Goal: Transaction & Acquisition: Purchase product/service

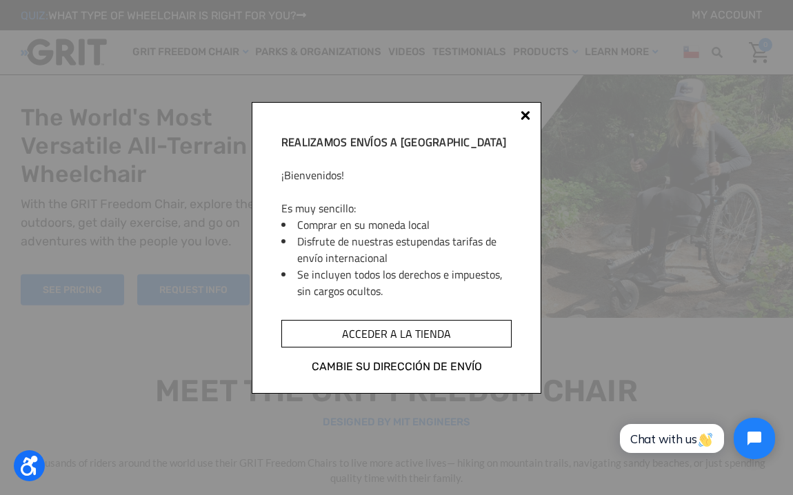
click at [437, 344] on input "Acceder a la tienda" at bounding box center [396, 334] width 230 height 28
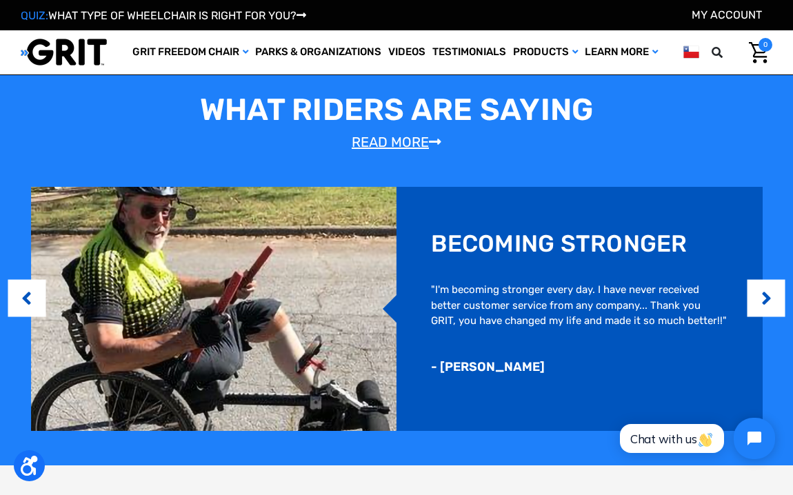
scroll to position [716, 0]
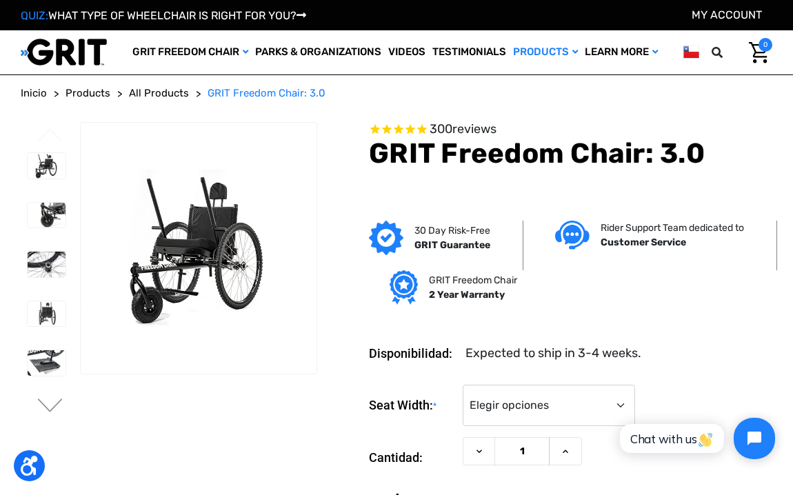
drag, startPoint x: 772, startPoint y: 240, endPoint x: 774, endPoint y: 259, distance: 18.7
click at [774, 259] on div "30 Day Risk-Free GRIT Guarantee Rider Support Team dedicated to Customer Servic…" at bounding box center [549, 270] width 455 height 99
drag, startPoint x: 776, startPoint y: 251, endPoint x: 785, endPoint y: 287, distance: 36.8
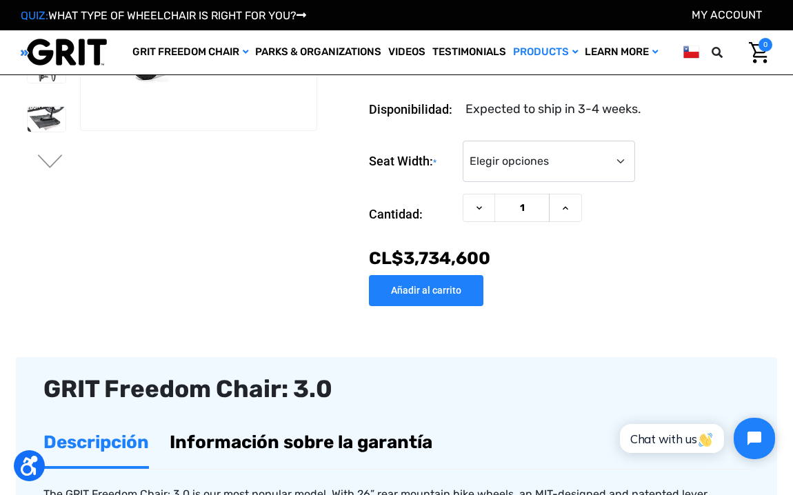
scroll to position [215, 0]
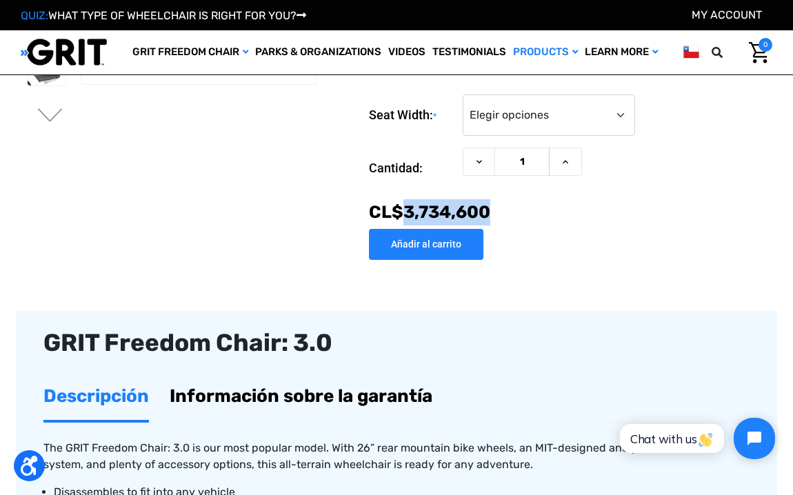
drag, startPoint x: 396, startPoint y: 205, endPoint x: 493, endPoint y: 211, distance: 96.7
click at [493, 211] on div "Now: CL$‌3,734,600" at bounding box center [570, 212] width 403 height 26
drag, startPoint x: 419, startPoint y: 212, endPoint x: 403, endPoint y: 216, distance: 15.9
click at [403, 216] on span "CL$‌3,734,600" at bounding box center [429, 212] width 121 height 20
drag, startPoint x: 371, startPoint y: 209, endPoint x: 499, endPoint y: 203, distance: 128.4
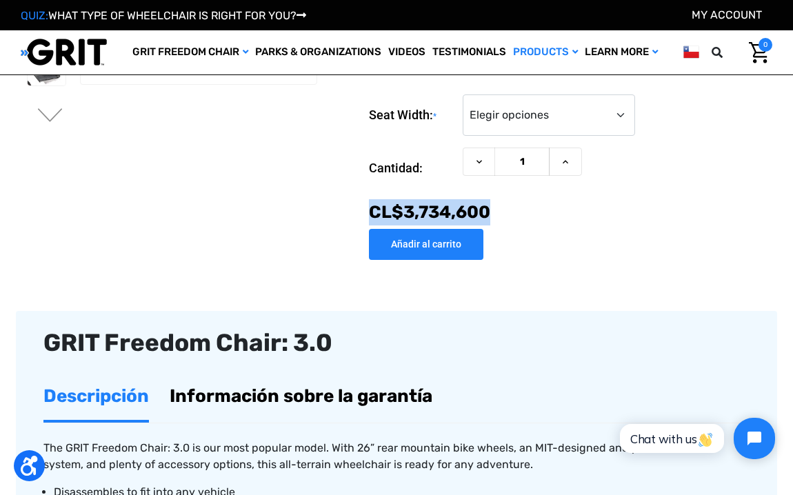
click at [499, 203] on div "Now: CL$‌3,734,600" at bounding box center [570, 212] width 403 height 26
click at [451, 215] on span "CL$‌3,734,600" at bounding box center [429, 212] width 121 height 20
drag, startPoint x: 498, startPoint y: 207, endPoint x: 420, endPoint y: 199, distance: 79.0
click at [420, 199] on div "Now: CL$‌3,734,600" at bounding box center [570, 212] width 403 height 26
drag, startPoint x: 366, startPoint y: 212, endPoint x: 495, endPoint y: 216, distance: 129.0
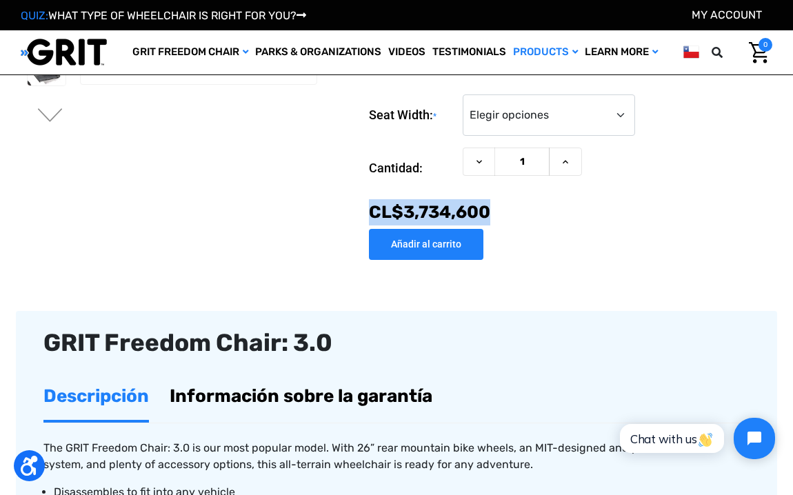
click at [495, 216] on section "Disponibilidad: Expected to ship in 3-4 weeks. Seat Width: * Elegir opciones 16…" at bounding box center [549, 146] width 455 height 227
copy span "CL$‌3,734,600"
